Goal: Transaction & Acquisition: Book appointment/travel/reservation

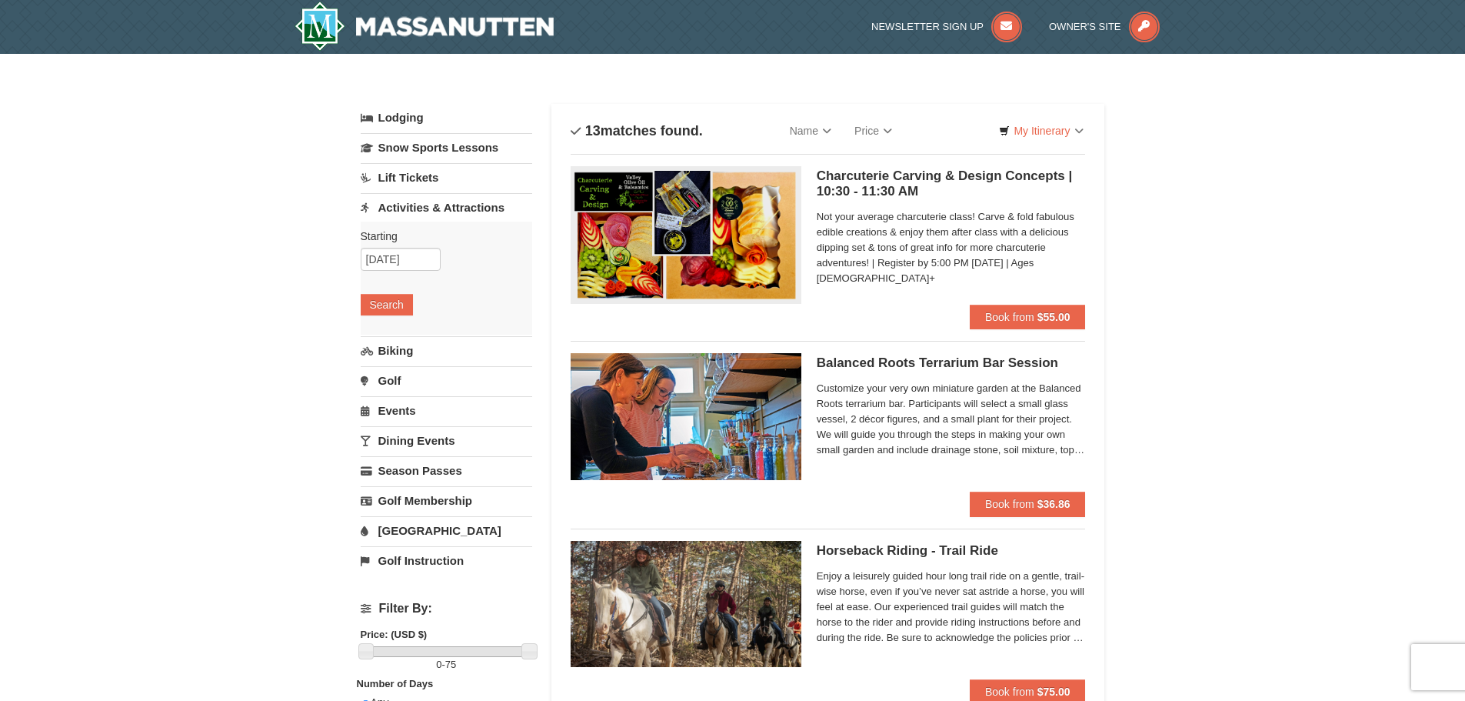
click at [385, 419] on link "Events" at bounding box center [447, 410] width 172 height 28
click at [391, 351] on input "[DATE]" at bounding box center [401, 349] width 80 height 23
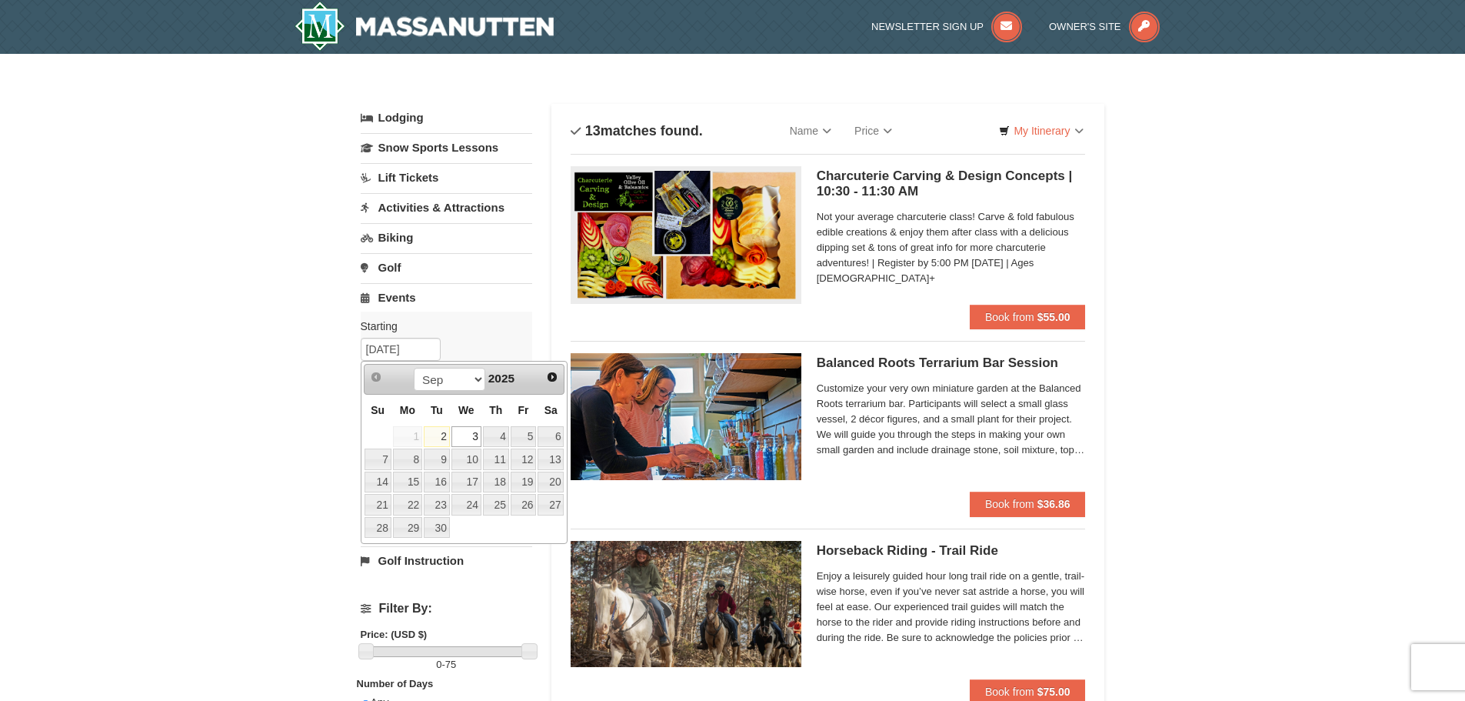
click at [468, 435] on link "3" at bounding box center [466, 437] width 30 height 22
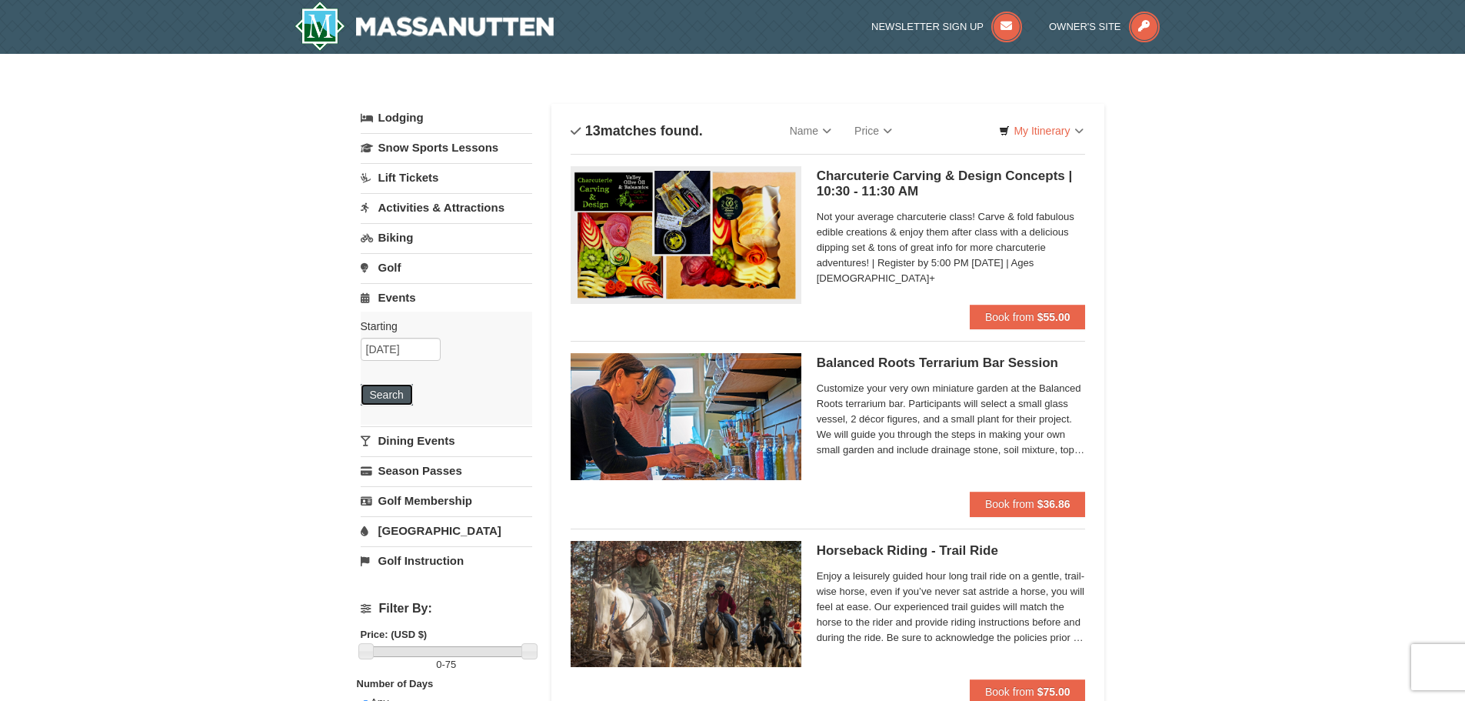
click at [387, 388] on button "Search" at bounding box center [387, 395] width 52 height 22
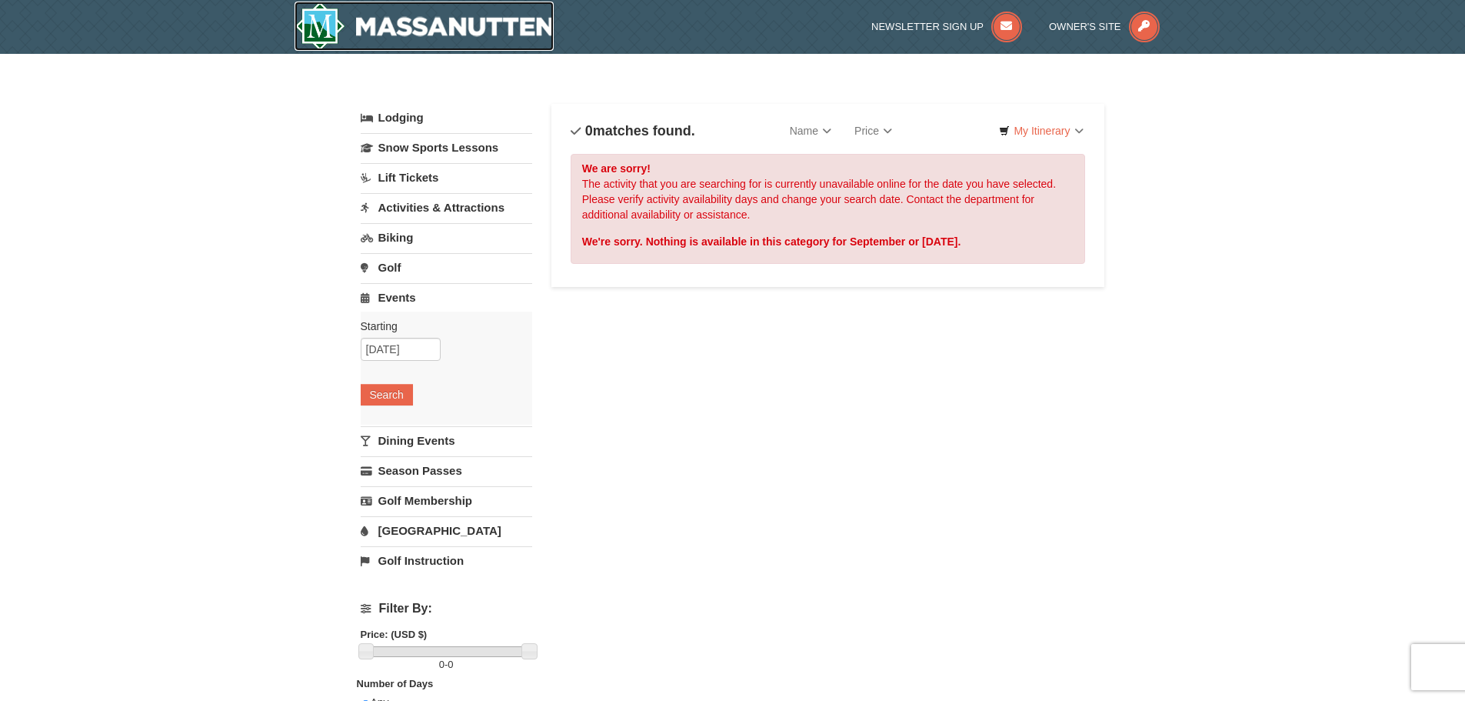
click at [385, 22] on img at bounding box center [425, 26] width 260 height 49
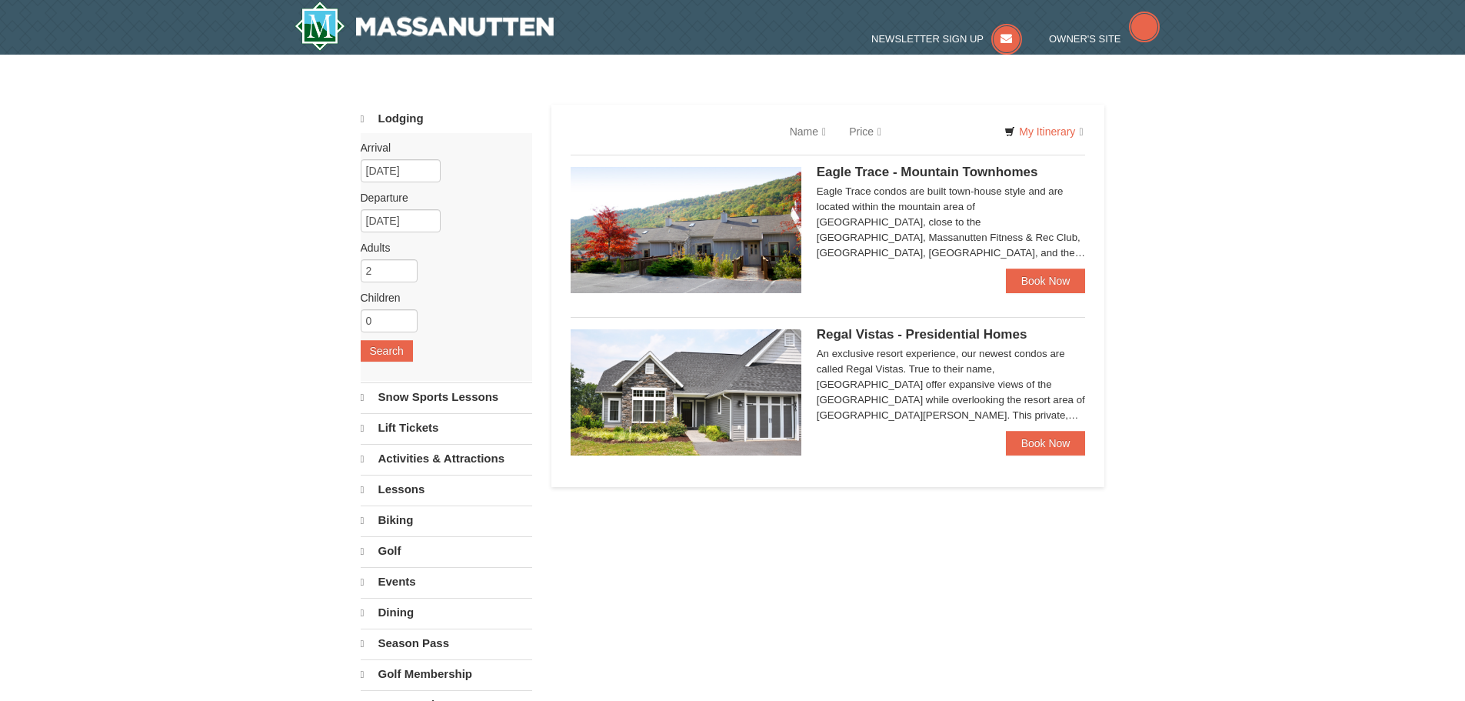
select select "9"
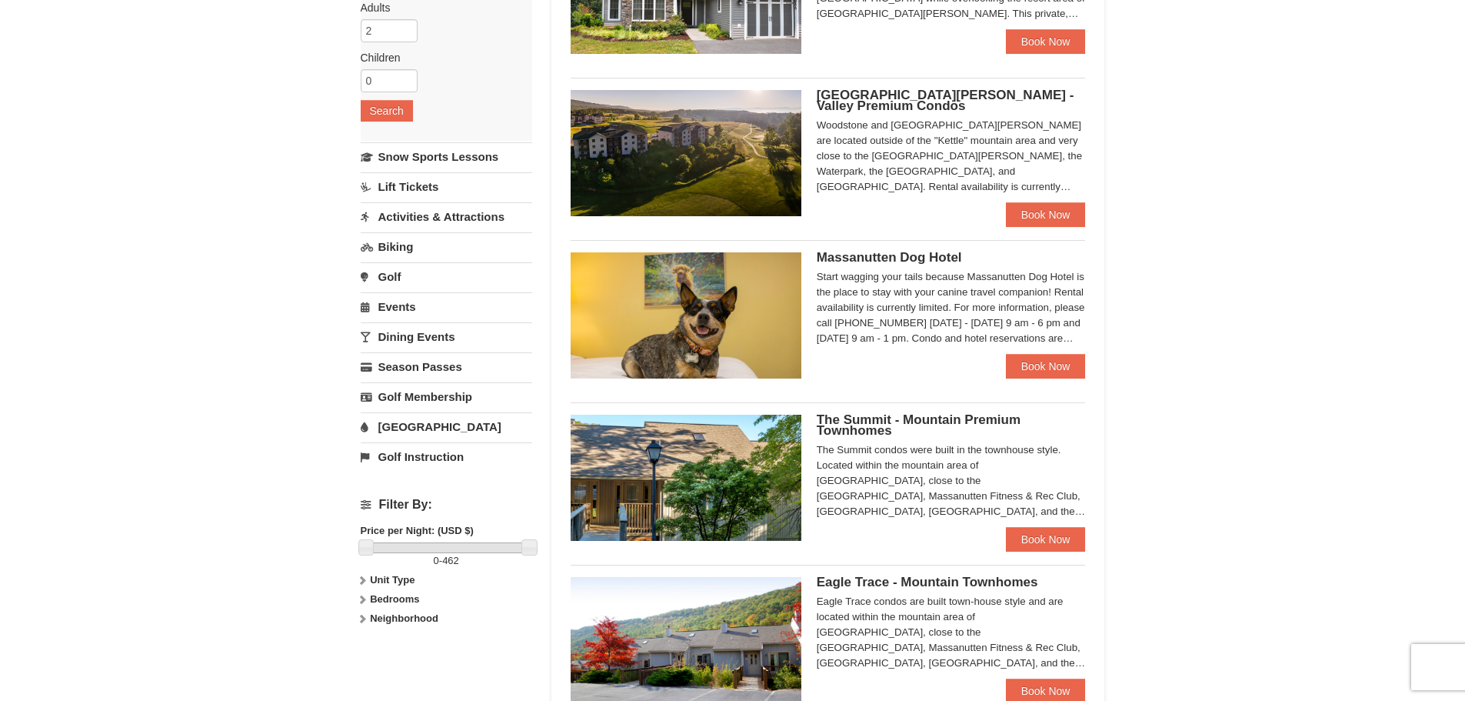
scroll to position [154, 0]
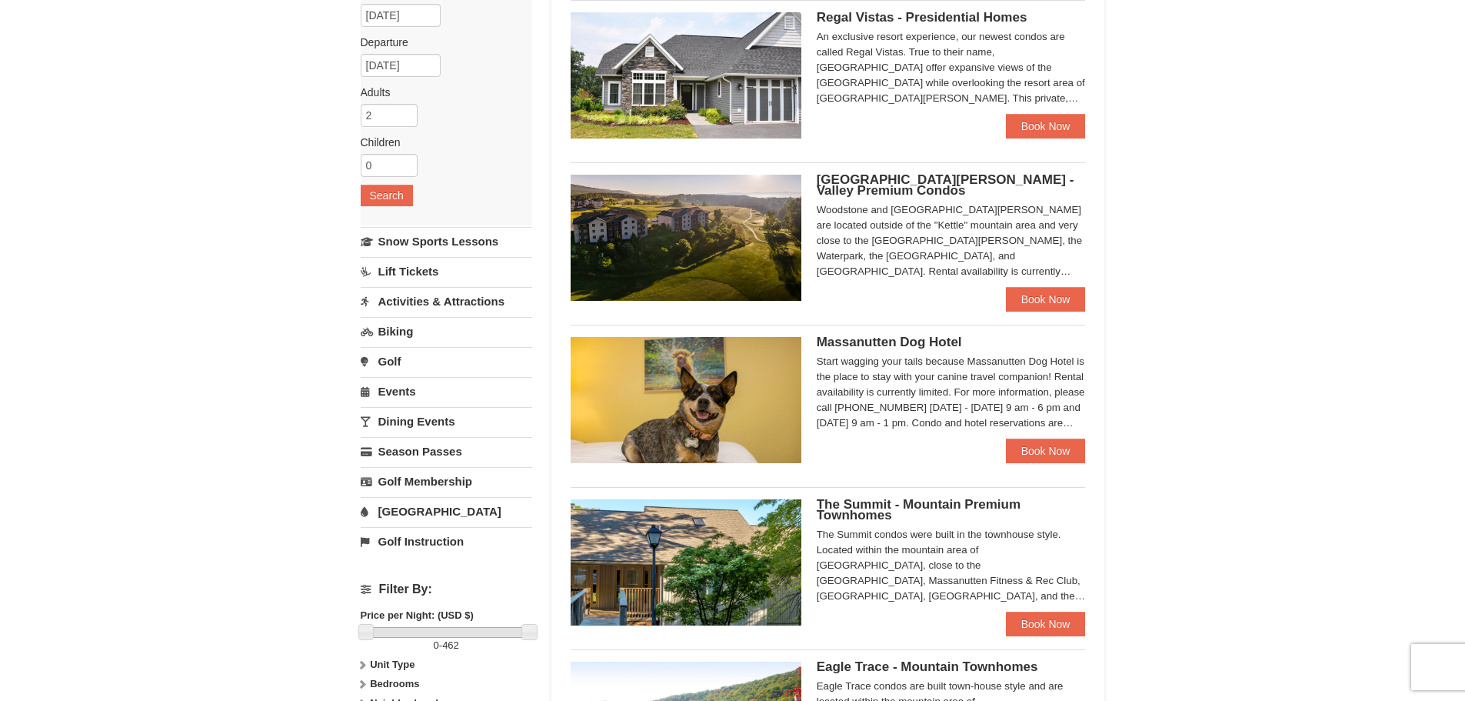
click at [436, 297] on link "Activities & Attractions" at bounding box center [447, 301] width 172 height 28
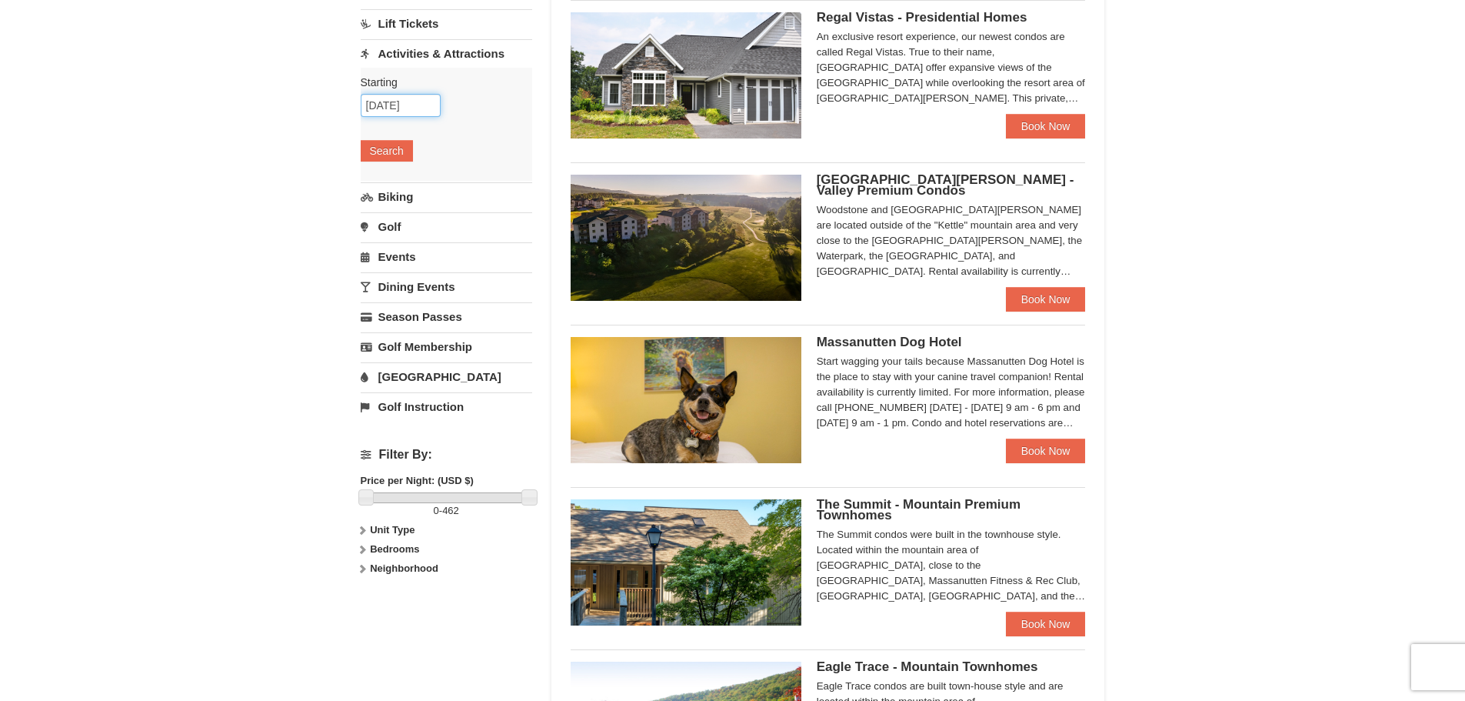
click at [393, 107] on input "09/04/2025" at bounding box center [401, 105] width 80 height 23
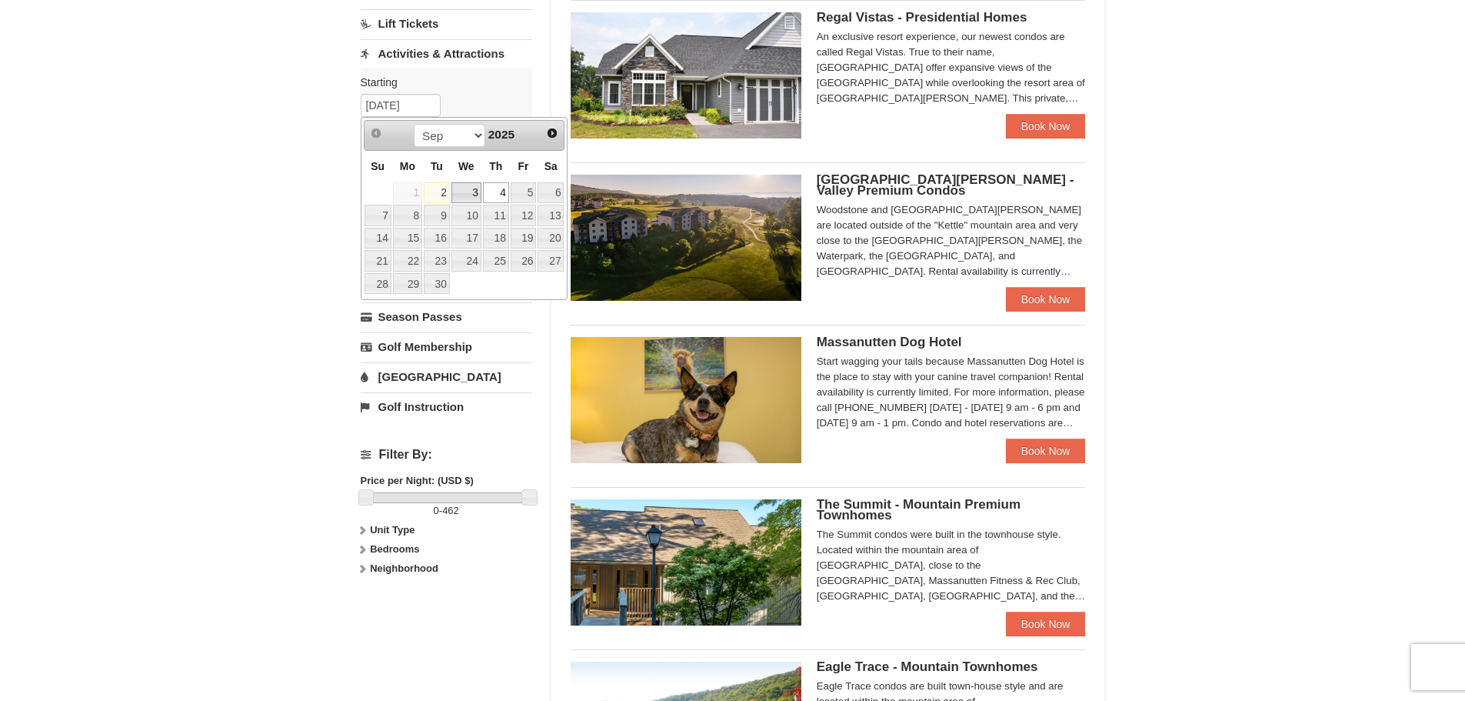
click at [465, 184] on link "3" at bounding box center [466, 193] width 30 height 22
type input "[DATE]"
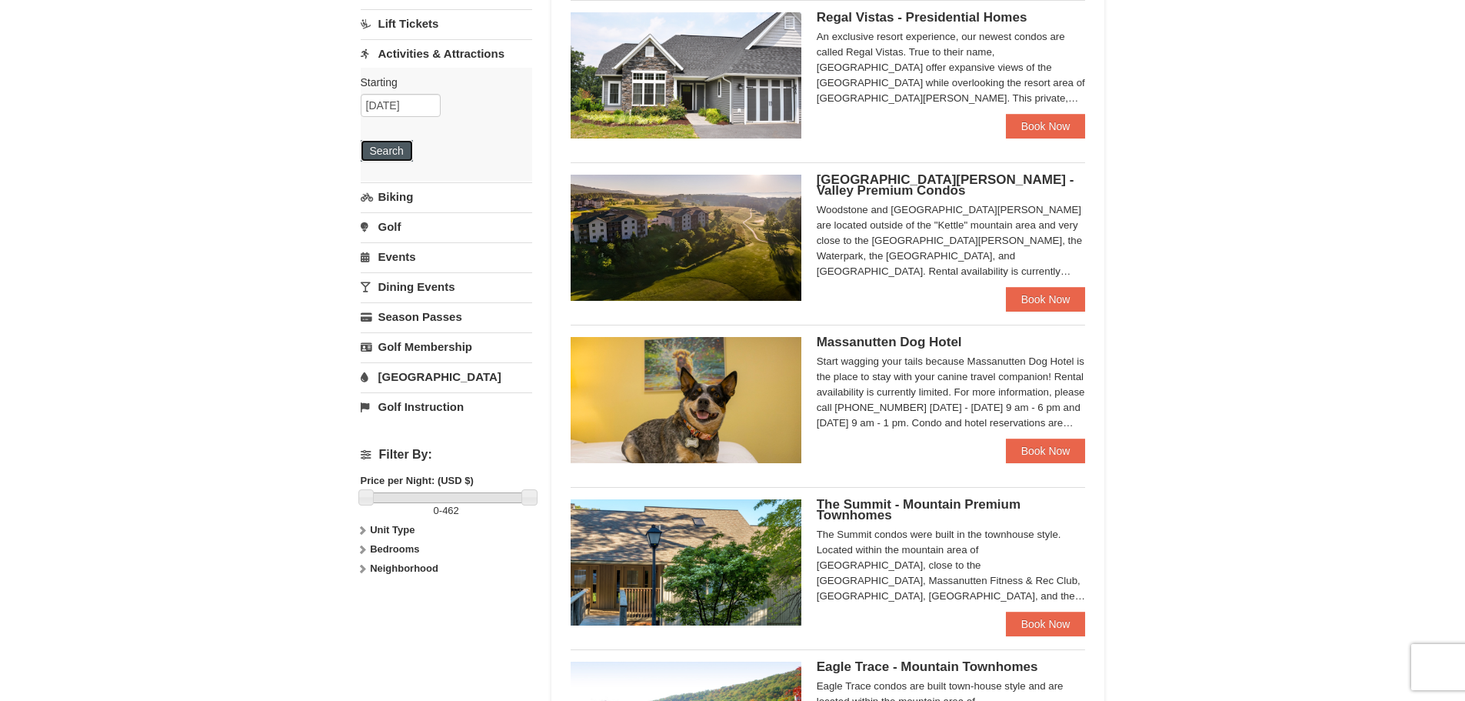
click at [391, 151] on button "Search" at bounding box center [387, 151] width 52 height 22
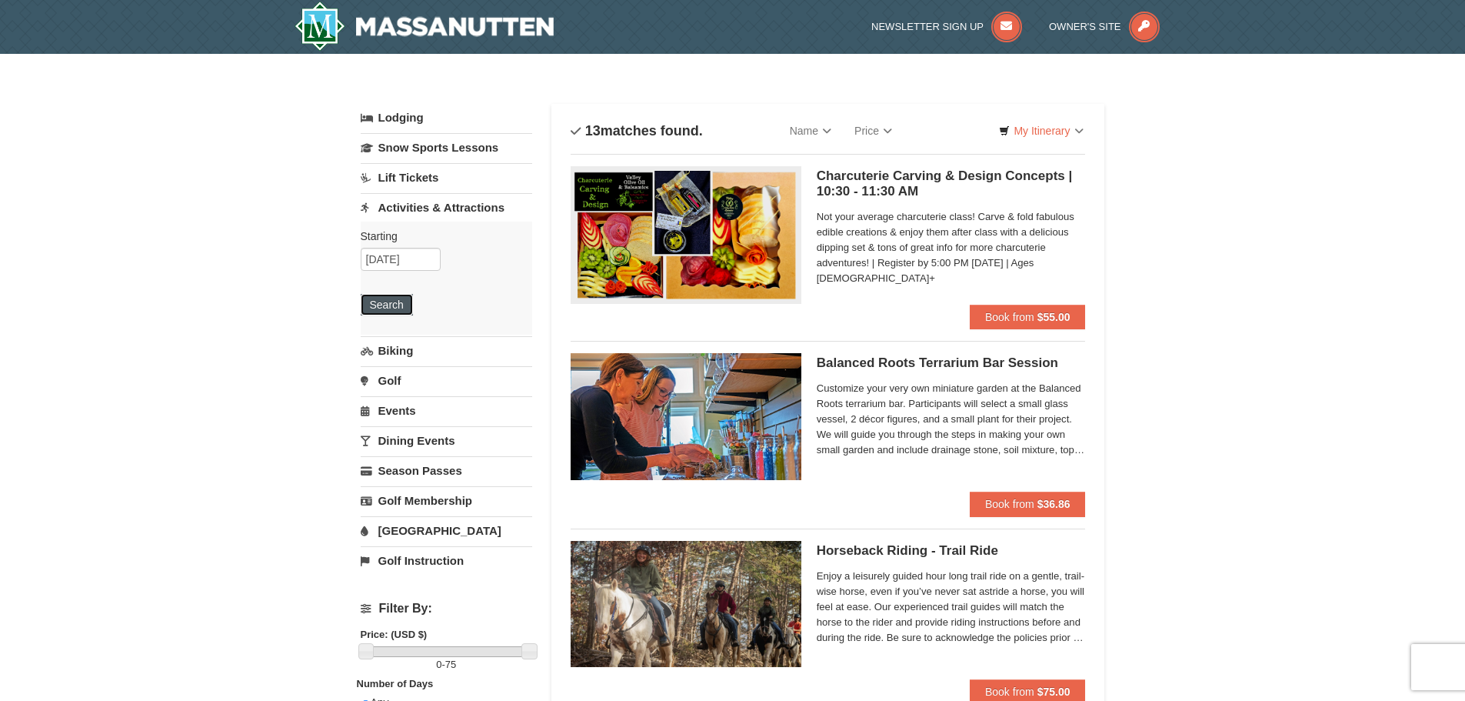
click at [395, 301] on button "Search" at bounding box center [387, 305] width 52 height 22
click at [823, 132] on link "Name" at bounding box center [810, 130] width 65 height 31
click at [823, 181] on link "Name (Z to A)" at bounding box center [840, 182] width 123 height 20
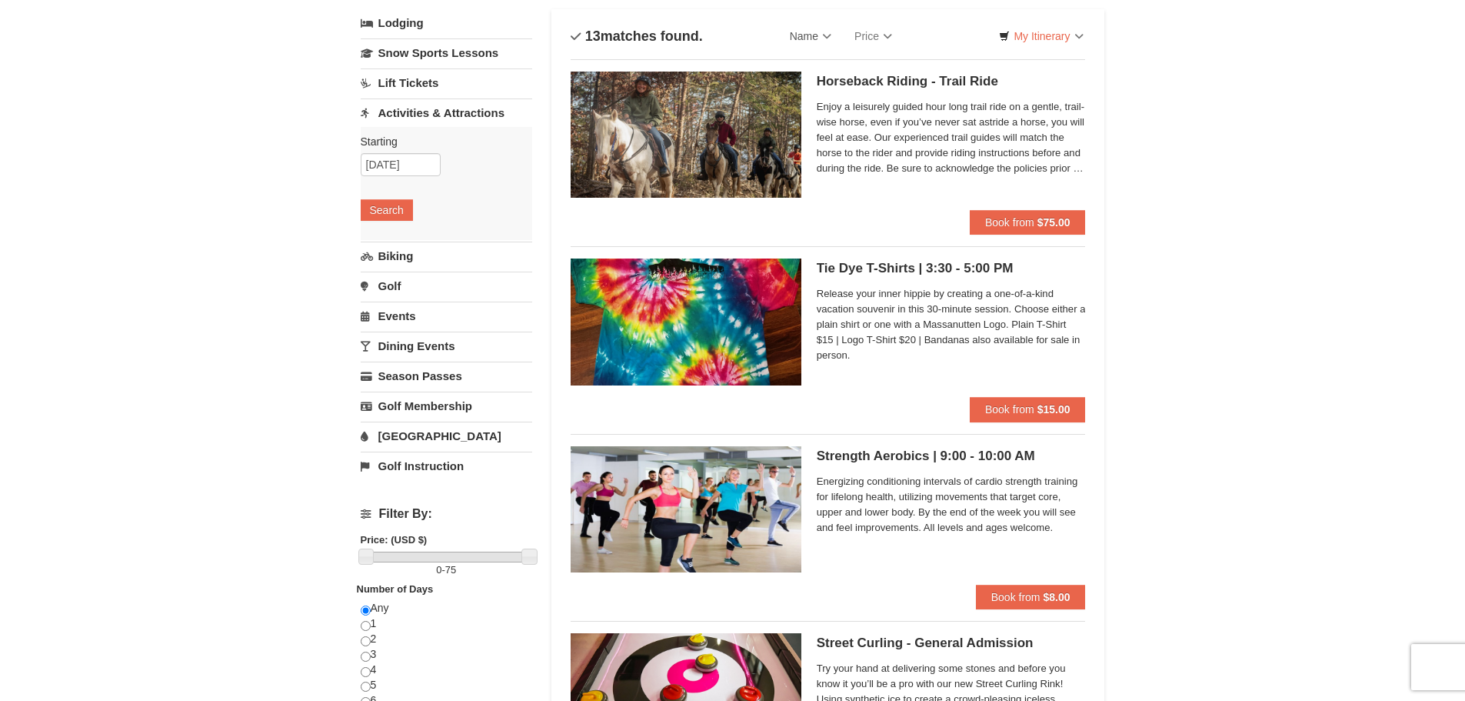
scroll to position [77, 0]
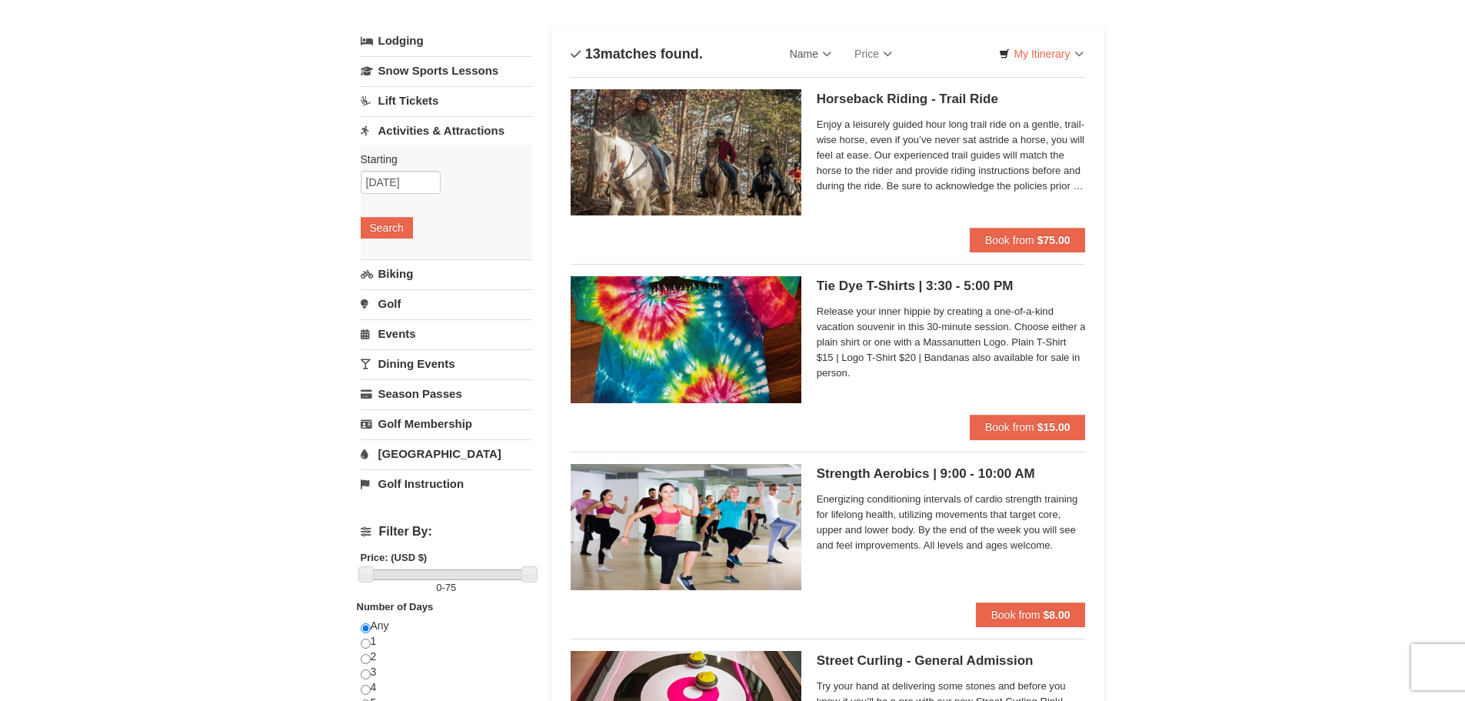
click at [415, 331] on link "Events" at bounding box center [447, 333] width 172 height 28
click at [399, 310] on button "Search" at bounding box center [387, 318] width 52 height 22
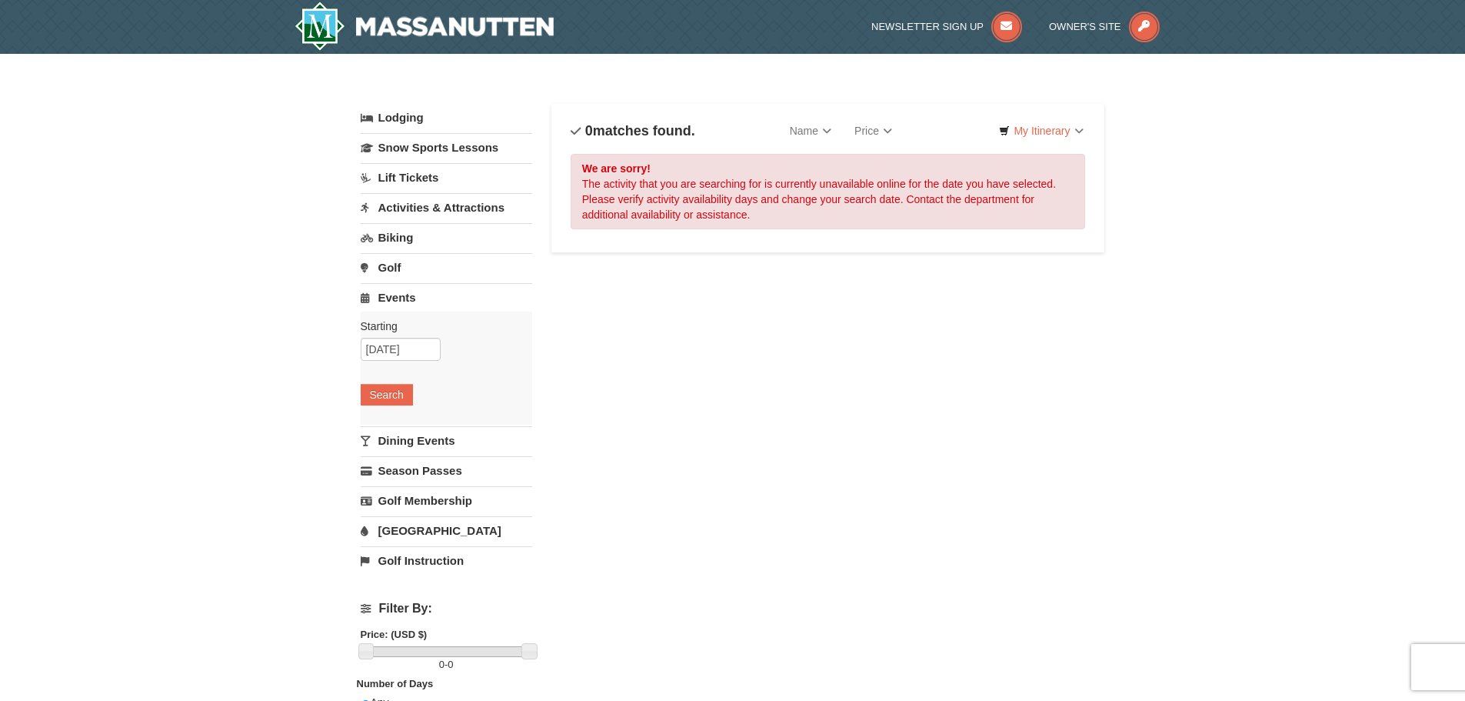
click at [249, 217] on div "× Categories List Filter My Itinerary Questions? [PHONE_NUMBER] Lodging Arrival…" at bounding box center [732, 491] width 1465 height 875
click at [518, 15] on img at bounding box center [425, 26] width 260 height 49
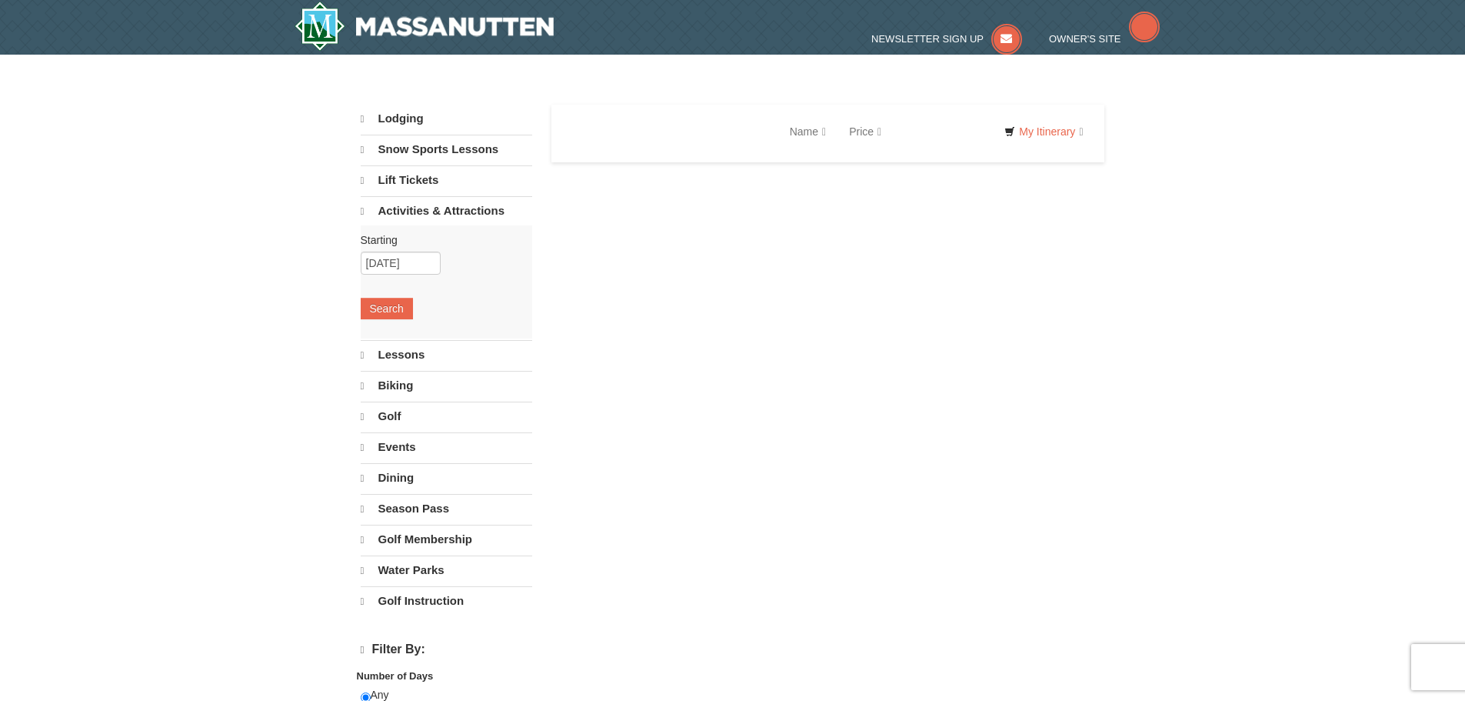
select select "9"
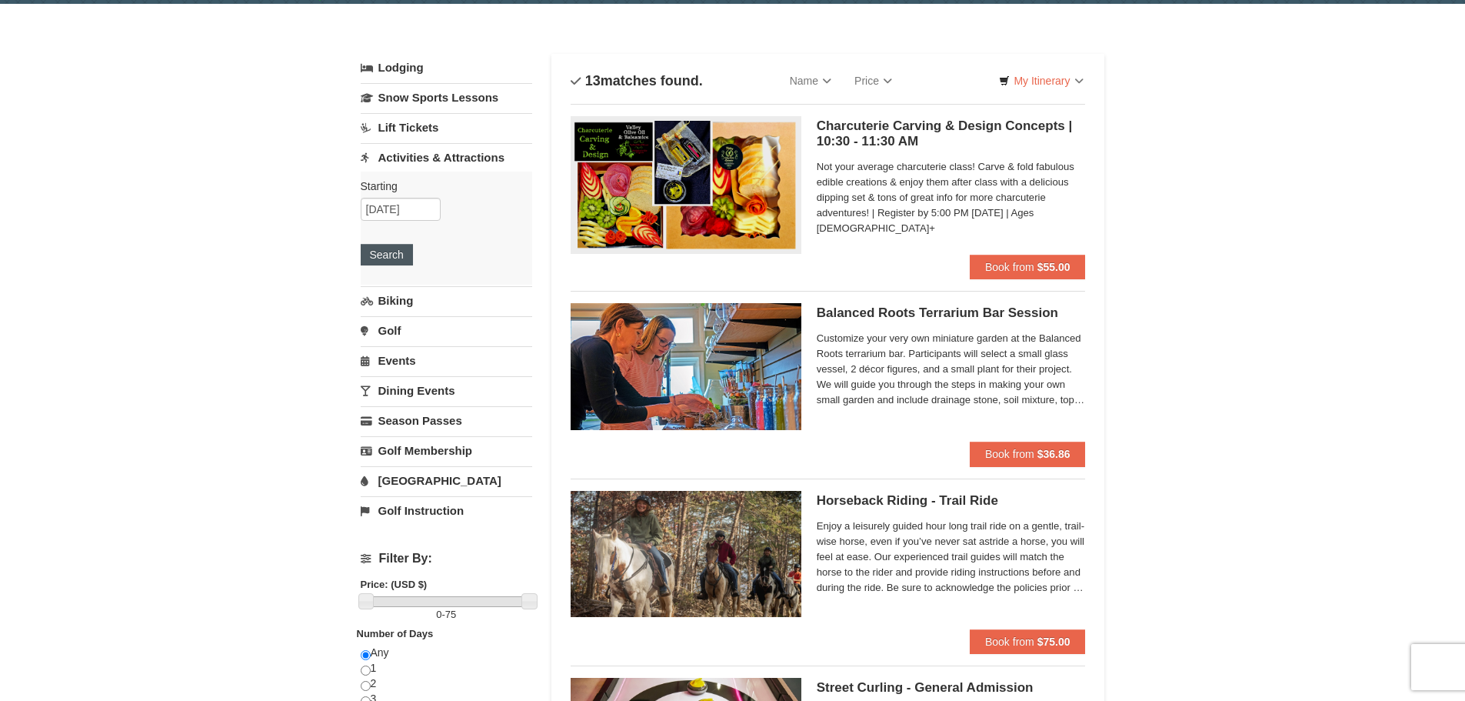
scroll to position [77, 0]
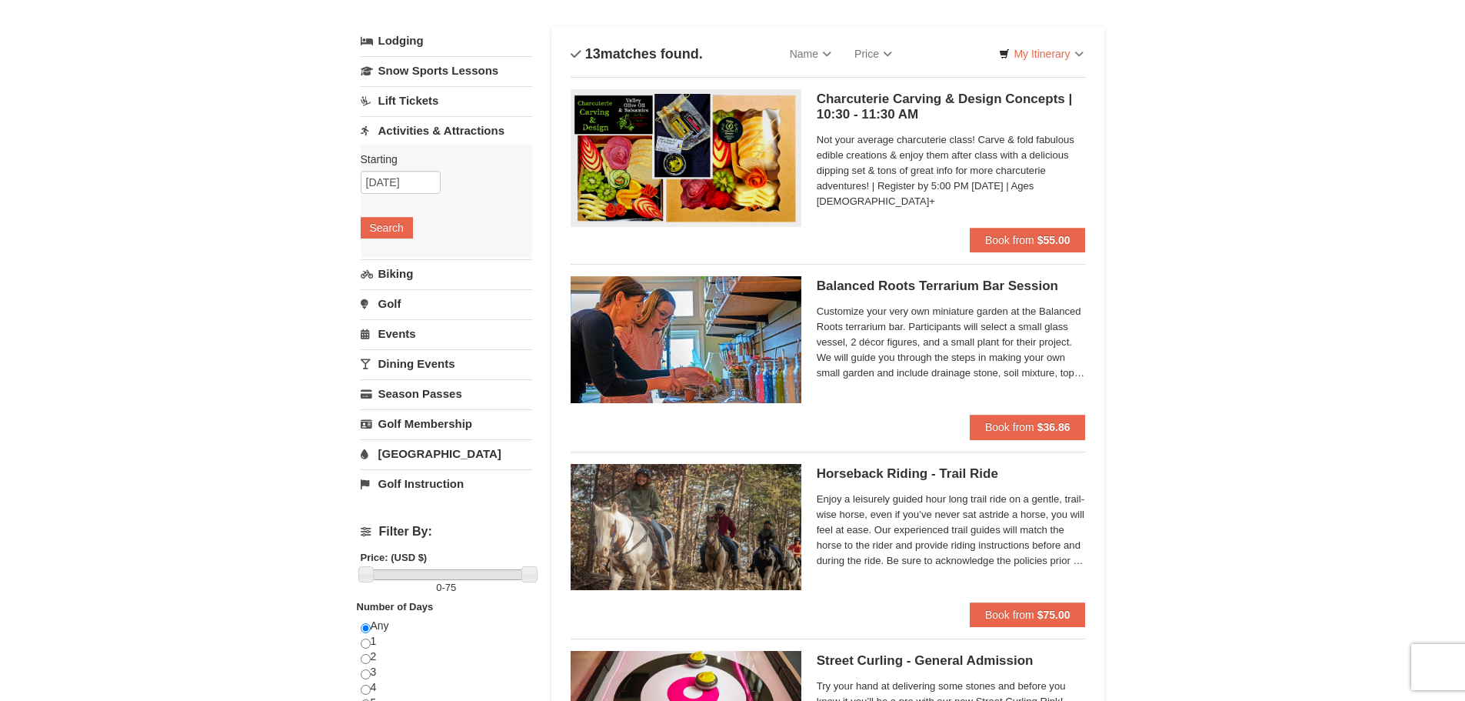
click at [398, 367] on link "Dining Events" at bounding box center [447, 363] width 172 height 28
click at [395, 345] on button "Search" at bounding box center [387, 348] width 52 height 22
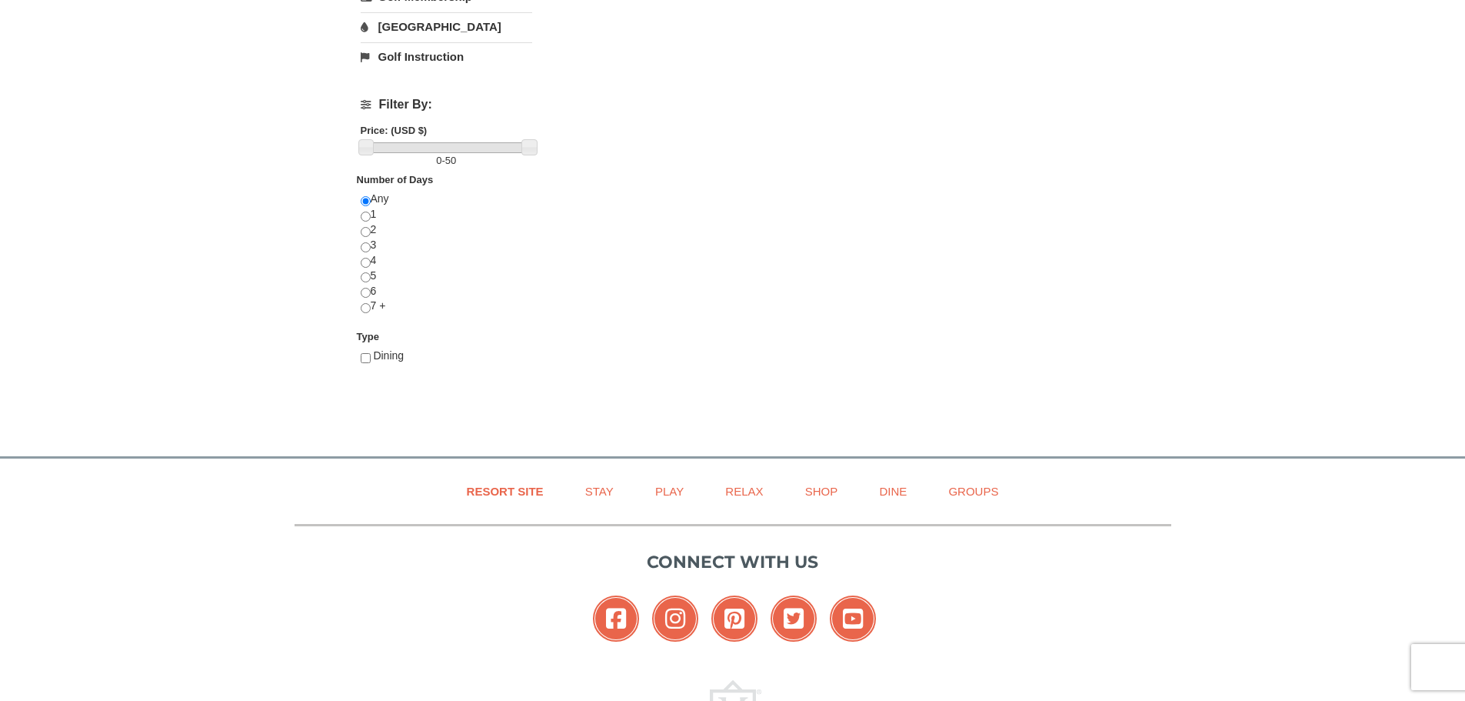
scroll to position [538, 0]
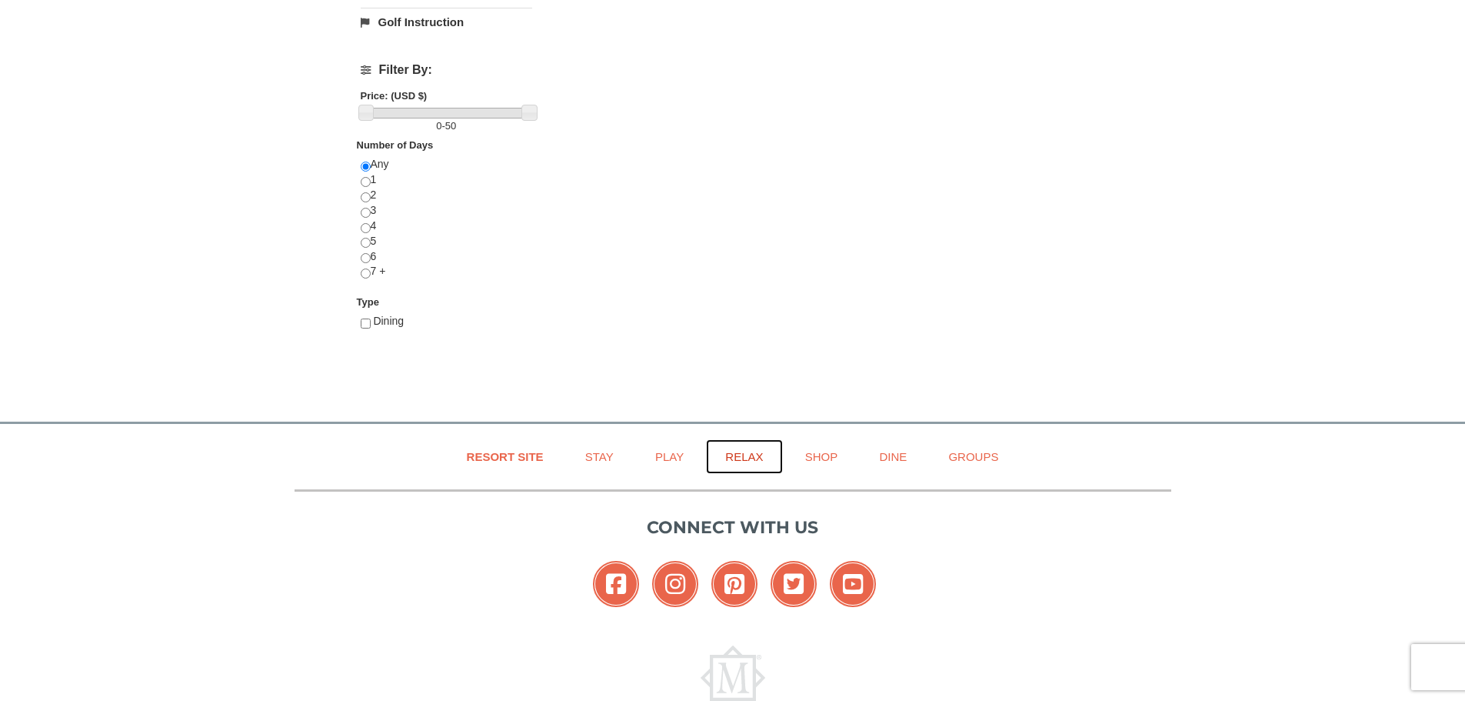
click at [748, 451] on link "Relax" at bounding box center [744, 456] width 76 height 35
